Goal: Find specific page/section: Find specific page/section

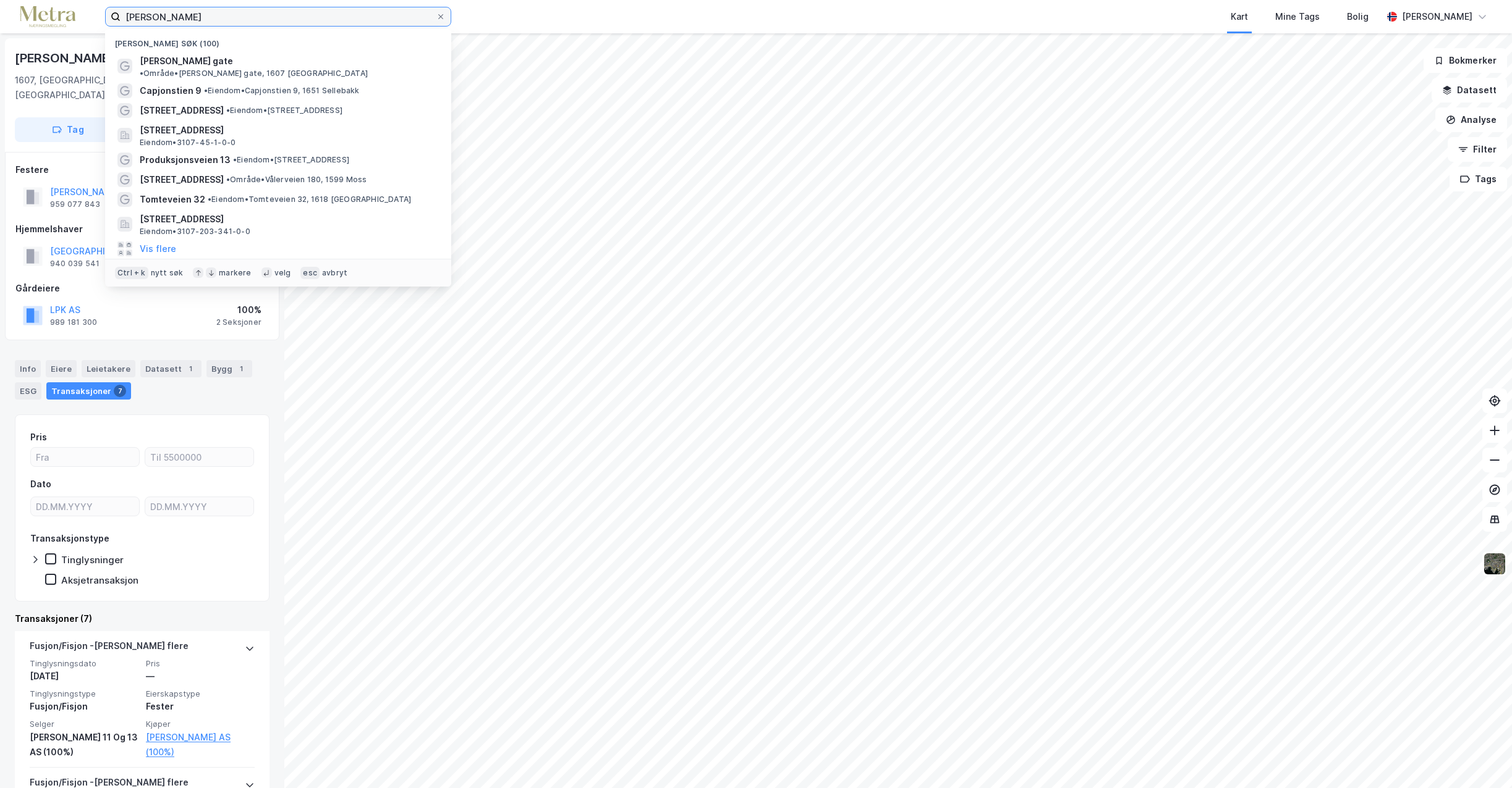
drag, startPoint x: 215, startPoint y: 18, endPoint x: 1, endPoint y: 12, distance: 214.1
click at [1, 12] on div "[PERSON_NAME] søk (100) [PERSON_NAME] gate • Område • [PERSON_NAME] gate, 1607 …" at bounding box center [756, 17] width 1512 height 33
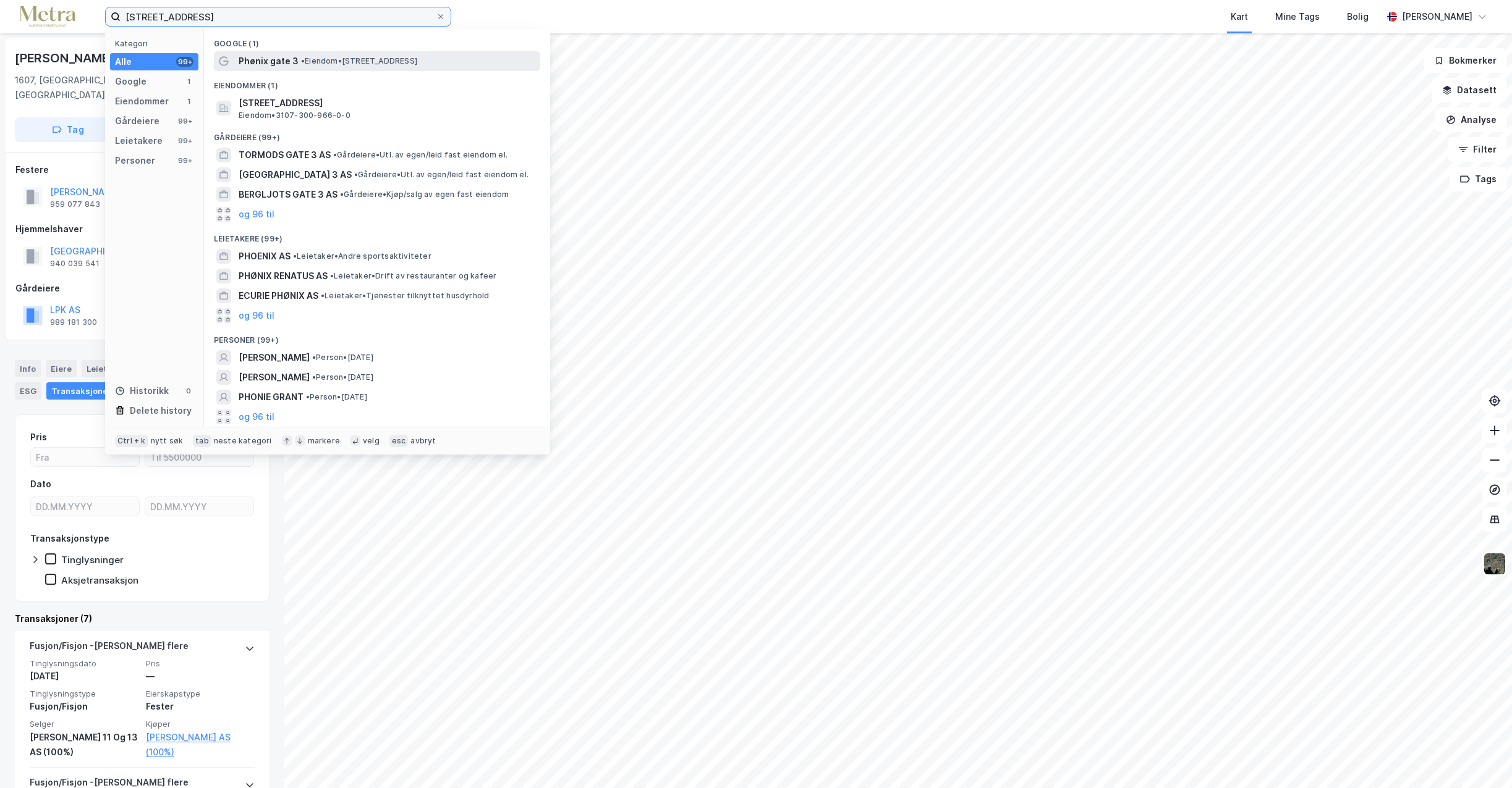
type input "[STREET_ADDRESS]"
click at [258, 57] on span "Phønix gate 3" at bounding box center [268, 61] width 60 height 15
